Goal: Navigation & Orientation: Find specific page/section

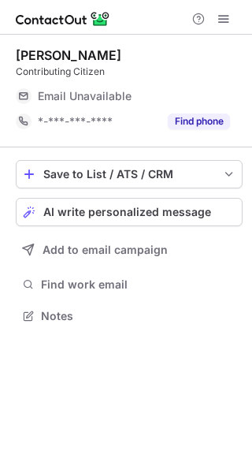
scroll to position [305, 252]
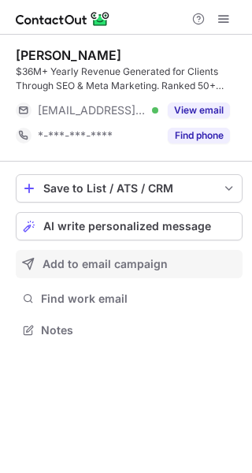
scroll to position [319, 252]
